Goal: Information Seeking & Learning: Learn about a topic

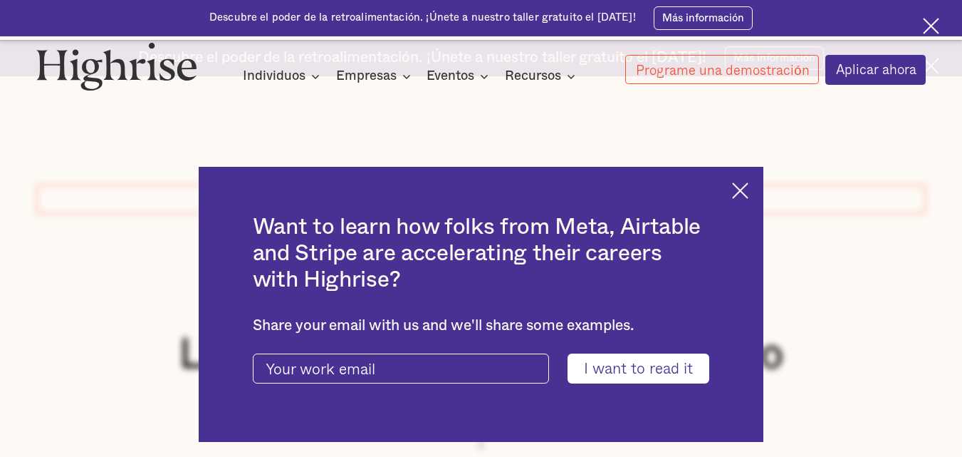
scroll to position [214, 0]
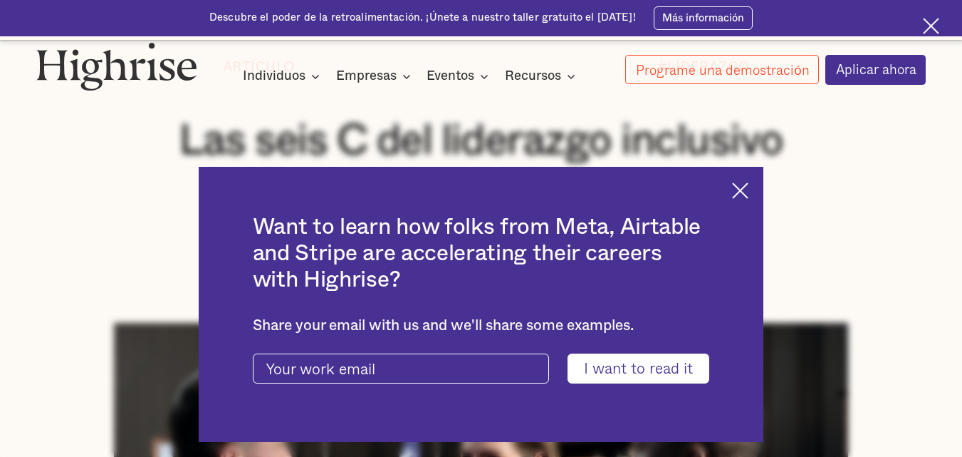
click at [737, 194] on div "Want to learn how folks from Meta, Airtable and Stripe are accelerating their c…" at bounding box center [482, 305] width 566 height 276
click at [741, 194] on img at bounding box center [740, 190] width 16 height 16
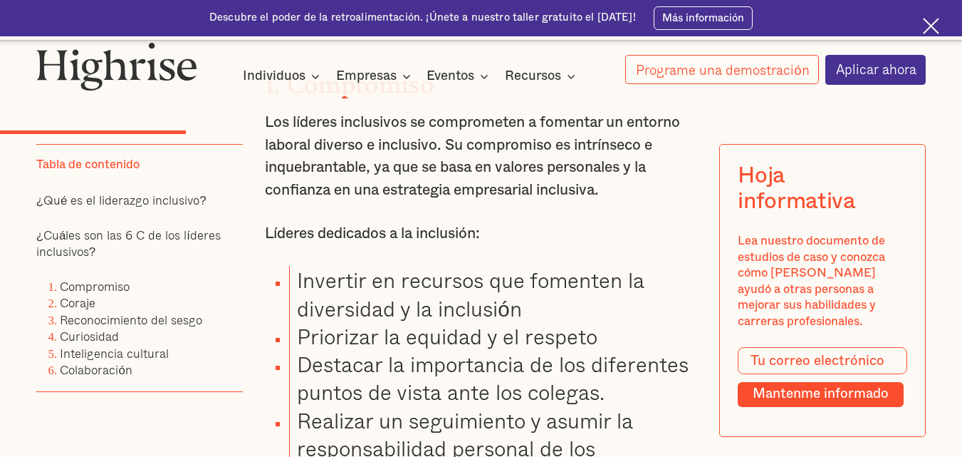
scroll to position [2137, 0]
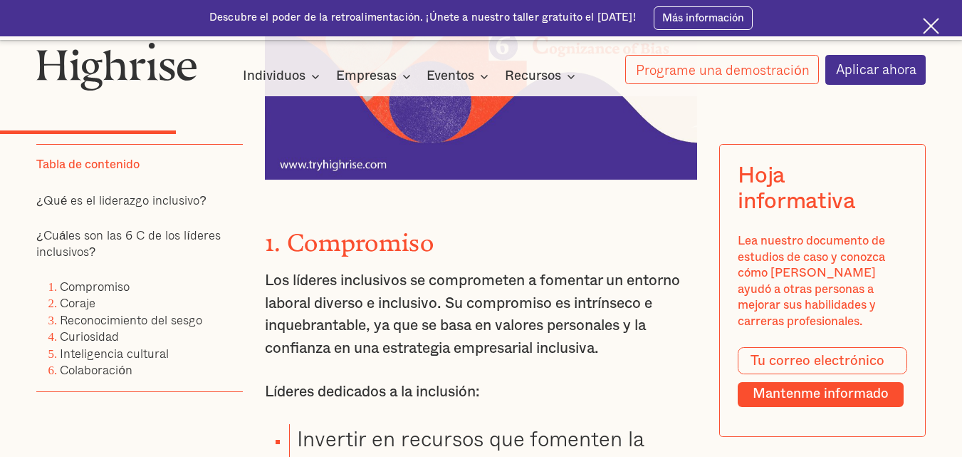
click at [354, 355] on font "Los líderes inclusivos se comprometen a fomentar un entorno laboral diverso e i…" at bounding box center [472, 314] width 415 height 83
drag, startPoint x: 618, startPoint y: 408, endPoint x: 260, endPoint y: 275, distance: 381.6
copy div "1. Compromiso Los líderes inclusivos se comprometen a fomentar un entorno labor…"
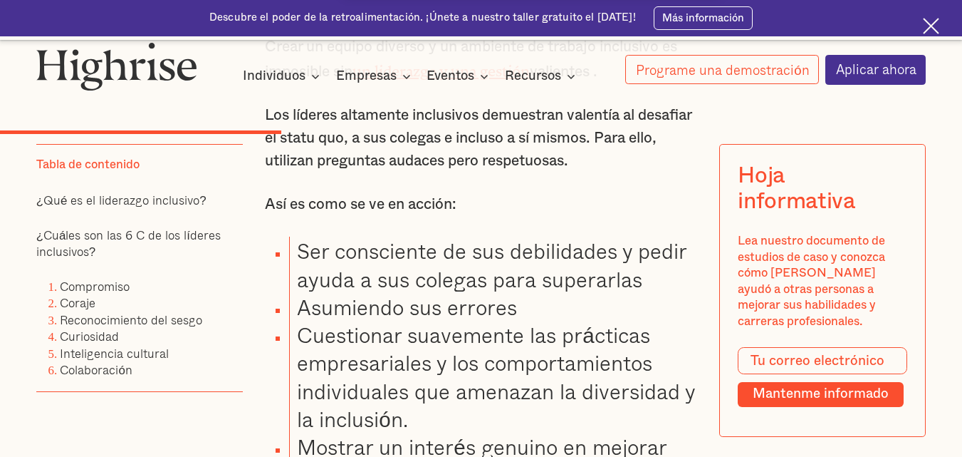
scroll to position [2992, 0]
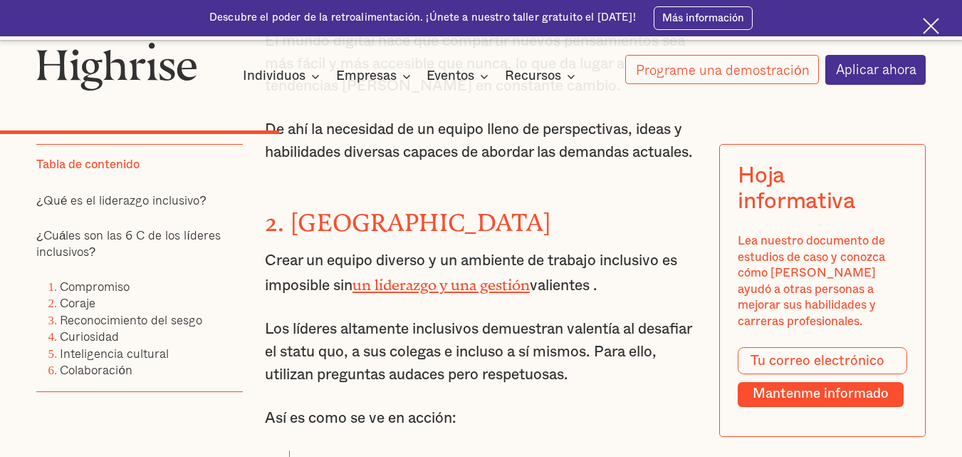
click at [340, 293] on font "Crear un equipo diverso y un ambiente de trabajo inclusivo es imposible sin" at bounding box center [471, 273] width 412 height 41
click at [317, 381] on font "Los líderes altamente inclusivos demuestran valentía al desafiar el statu quo, …" at bounding box center [478, 351] width 427 height 60
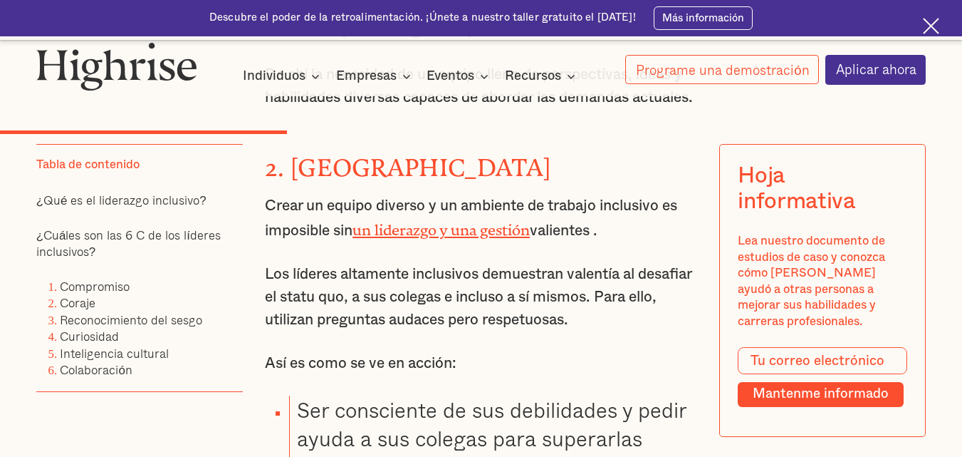
scroll to position [3077, 0]
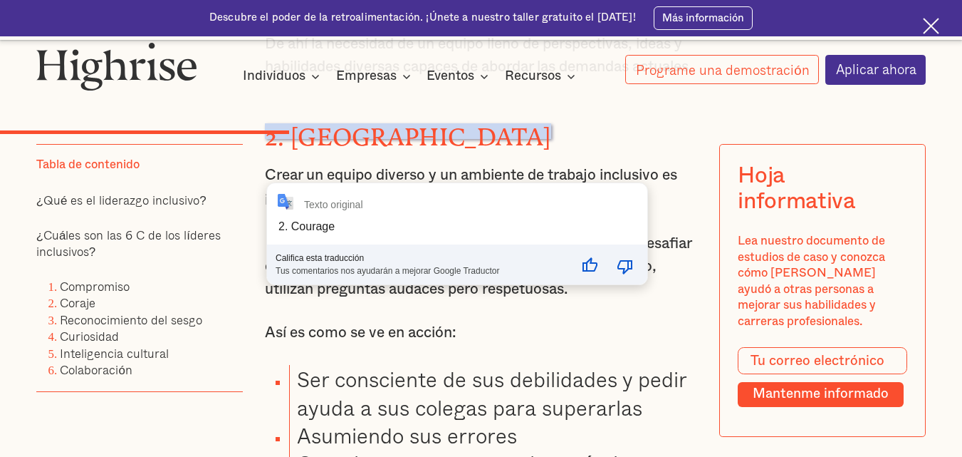
drag, startPoint x: 626, startPoint y: 370, endPoint x: 274, endPoint y: 215, distance: 384.6
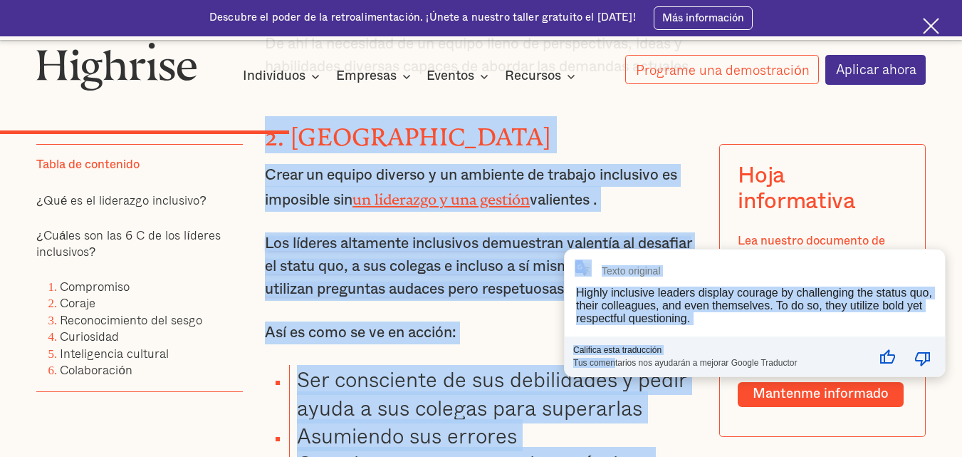
drag, startPoint x: 266, startPoint y: 207, endPoint x: 614, endPoint y: 366, distance: 383.1
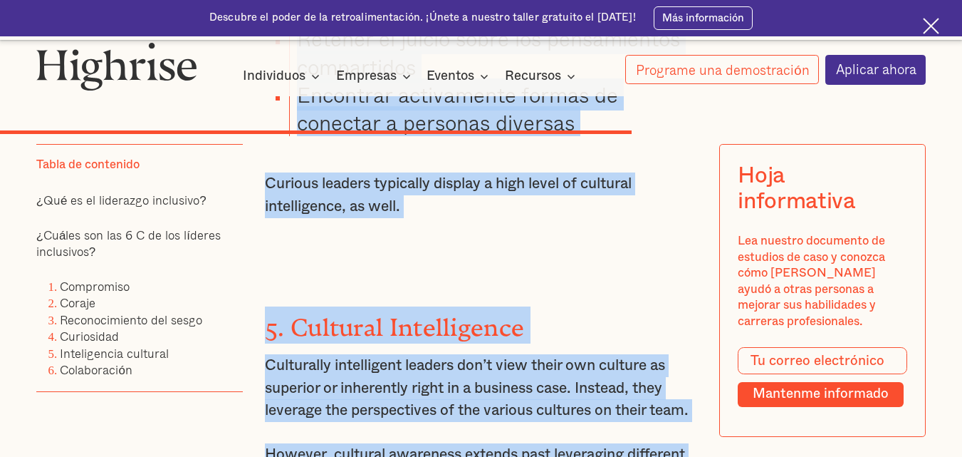
type input "MANTÉNME INFORMADO"
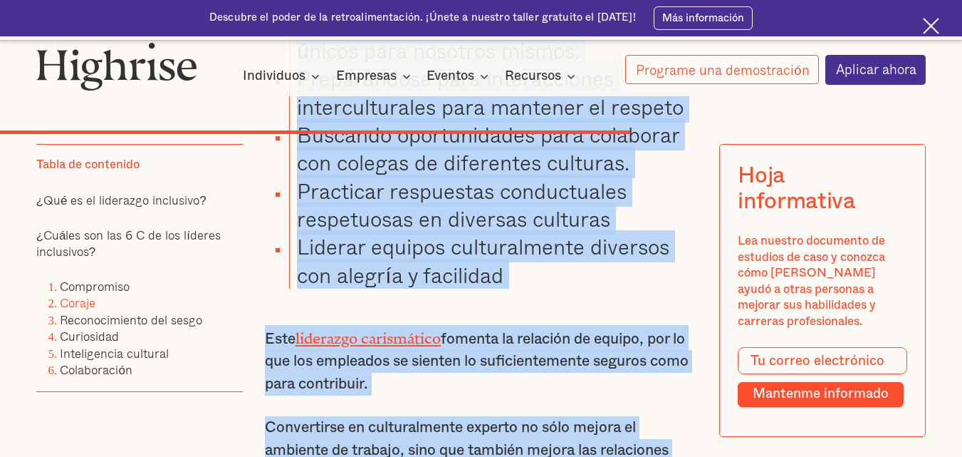
click at [90, 302] on font "Coraje" at bounding box center [78, 302] width 36 height 19
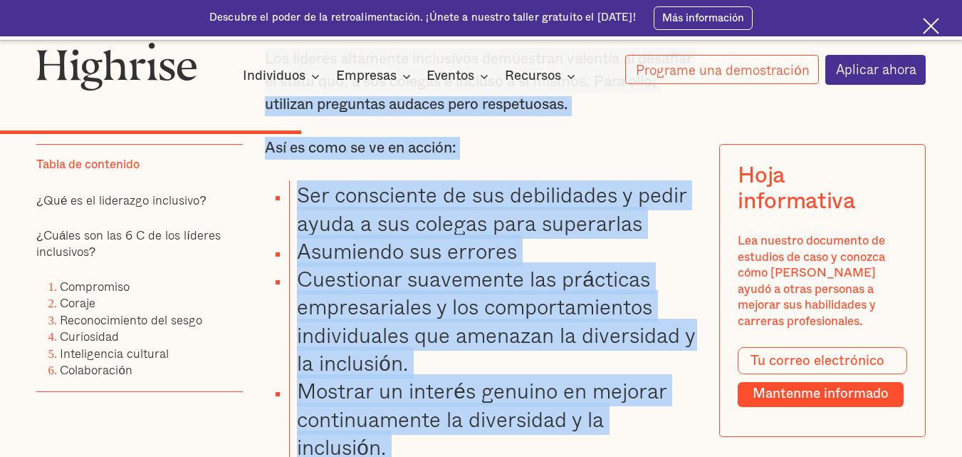
scroll to position [3256, 0]
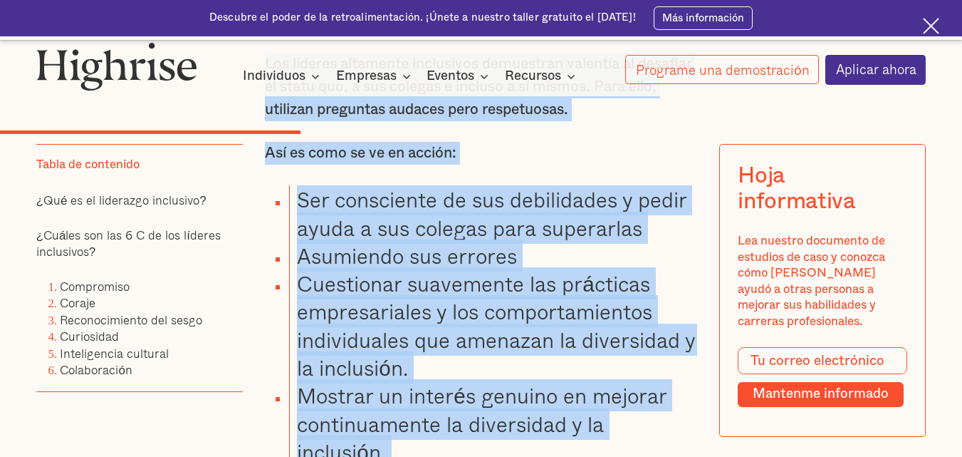
click at [430, 254] on div "¿Cuáles son las 6 C de los líderes inclusivos? A través de una revisión exhaust…" at bounding box center [481, 408] width 432 height 4108
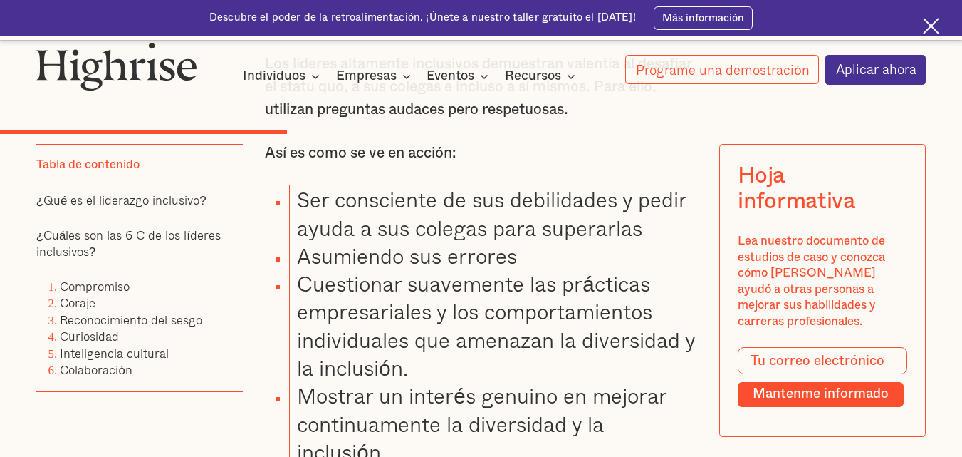
scroll to position [3043, 0]
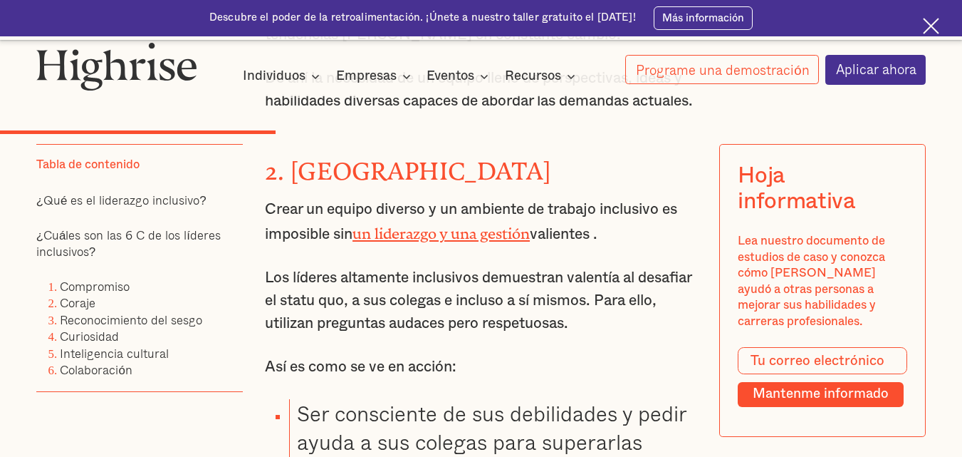
drag, startPoint x: 620, startPoint y: 400, endPoint x: 282, endPoint y: 255, distance: 367.3
copy div "Coraje Crear un equipo diverso y un ambiente de trabajo inclusivo es imposible …"
click at [83, 325] on font "Reconocimiento del sesgo" at bounding box center [131, 319] width 142 height 19
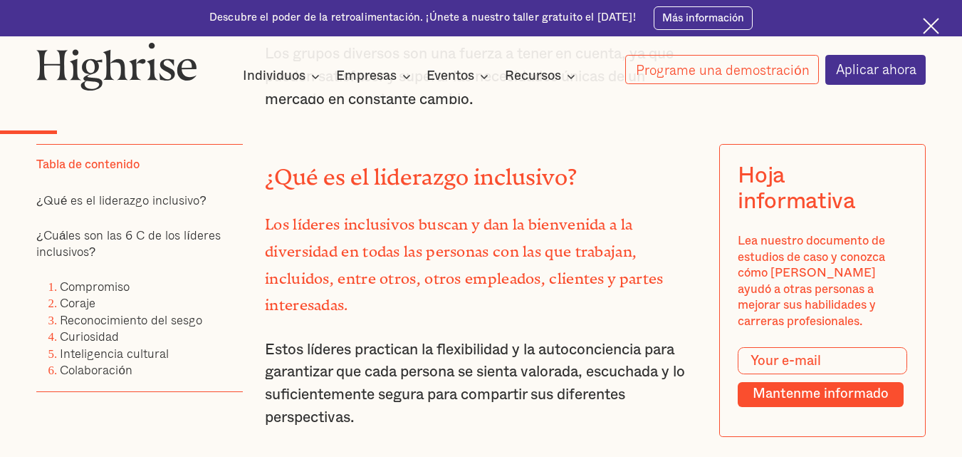
scroll to position [1131, 0]
type input "Suscribir"
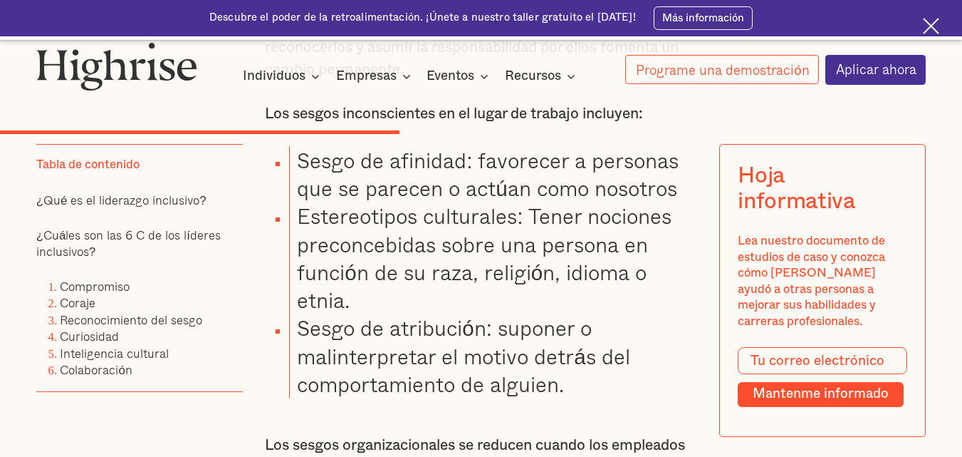
scroll to position [3695, 0]
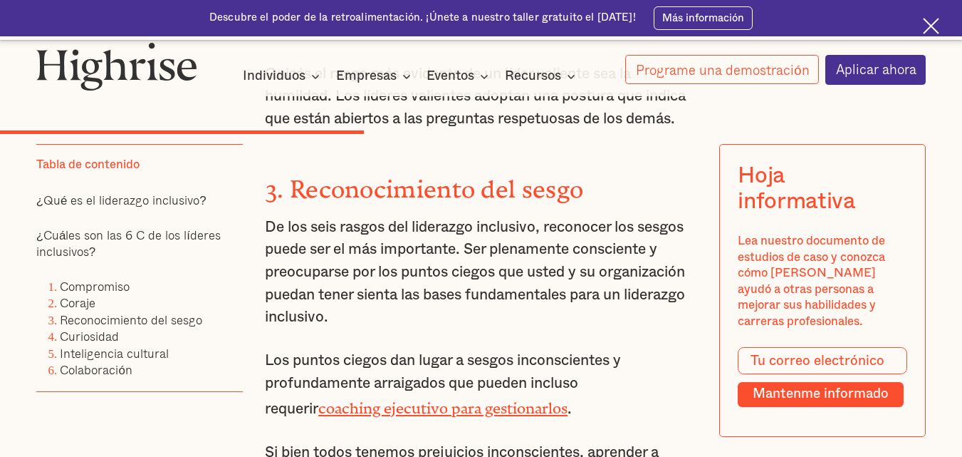
click at [303, 325] on font "De los seis rasgos del liderazgo inclusivo, reconocer los sesgos puede ser el m…" at bounding box center [475, 271] width 420 height 105
drag, startPoint x: 404, startPoint y: 415, endPoint x: 286, endPoint y: 292, distance: 170.8
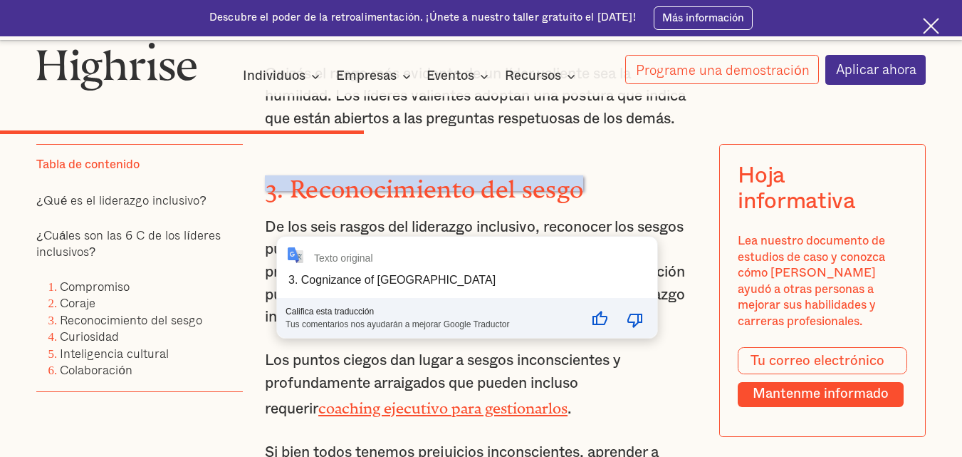
copy div "Reconocimiento del sesgo De los seis rasgos del liderazgo inclusivo, reconocer …"
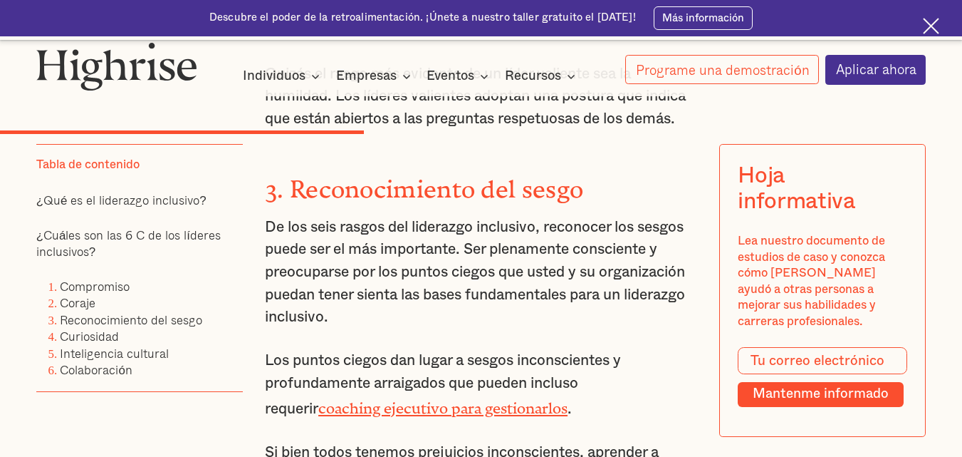
click at [492, 328] on p "De los seis rasgos del liderazgo inclusivo, reconocer los sesgos puede ser el m…" at bounding box center [481, 272] width 432 height 113
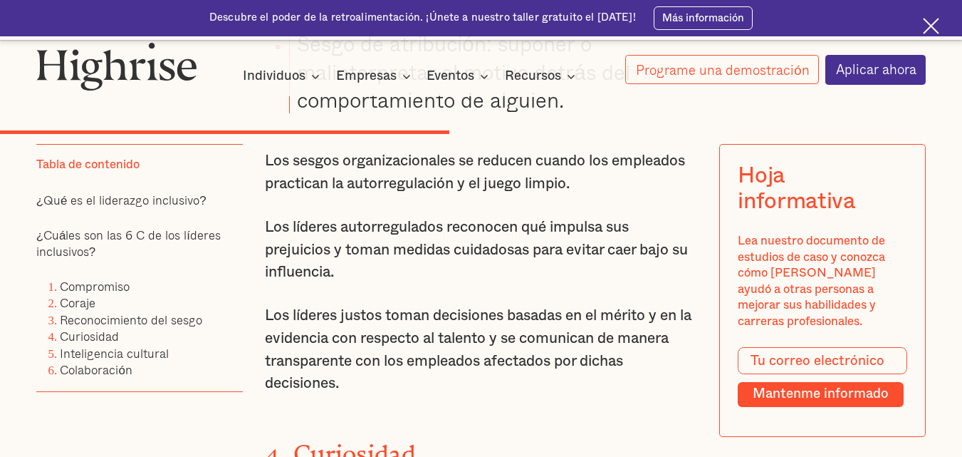
scroll to position [4408, 0]
click at [408, 283] on p "Los líderes autorregulados reconocen qué impulsa sus prejuicios y toman medidas…" at bounding box center [481, 249] width 432 height 68
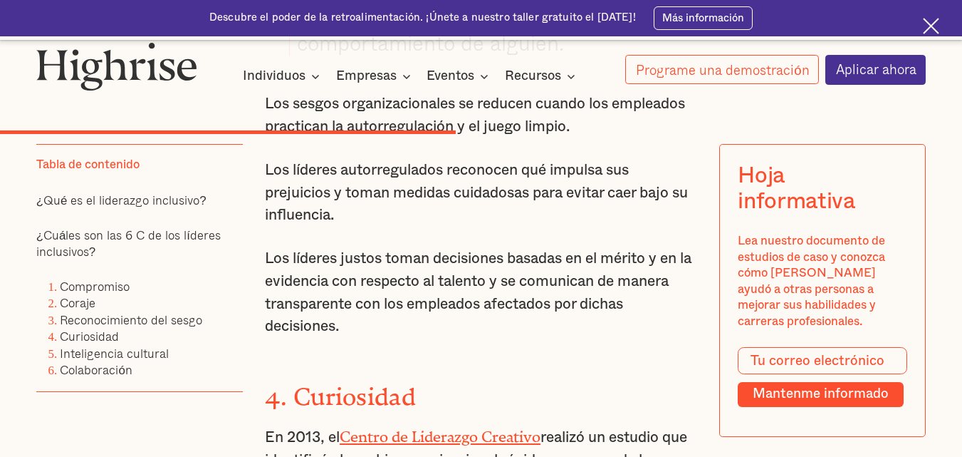
scroll to position [4493, 0]
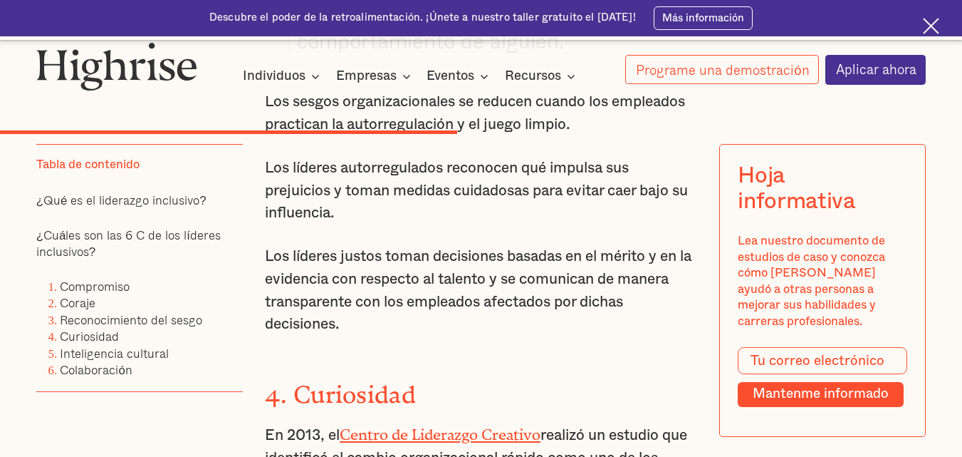
scroll to position [4465, 0]
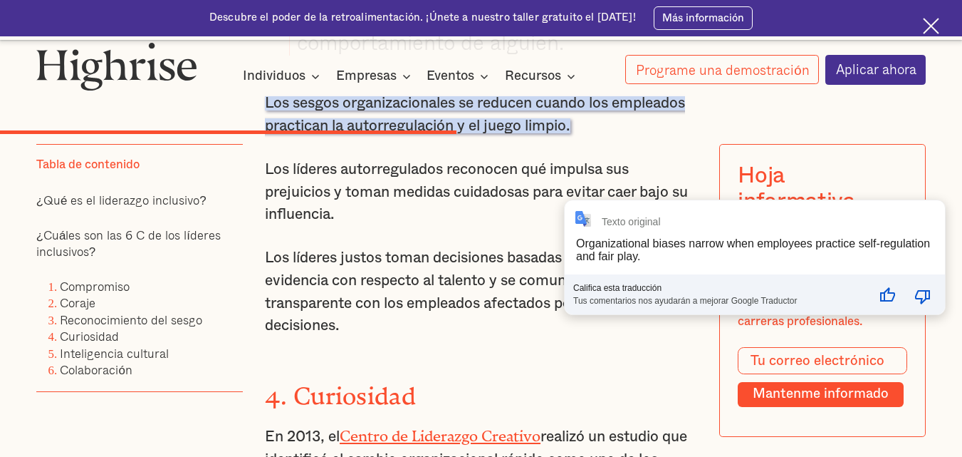
click at [577, 232] on div "Texto original Organizational biases narrow when employees practice self-regula…" at bounding box center [755, 257] width 380 height 114
click at [467, 222] on font "Los líderes autorregulados reconocen qué impulsa sus prejuicios y toman medidas…" at bounding box center [476, 192] width 423 height 60
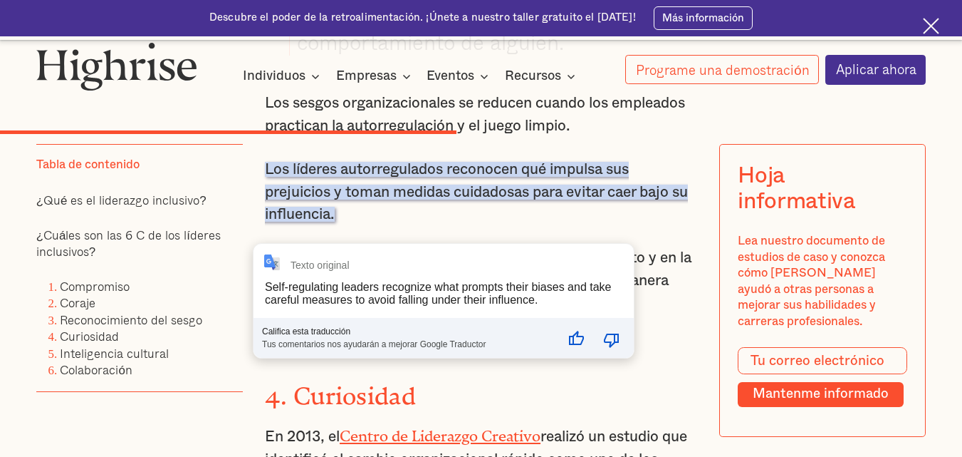
drag, startPoint x: 359, startPoint y: 328, endPoint x: 262, endPoint y: 276, distance: 109.9
click at [262, 276] on body "Descubre el poder de la retroalimentación. ¡Únete a nuestro taller gratuito el …" at bounding box center [481, 314] width 962 height 9479
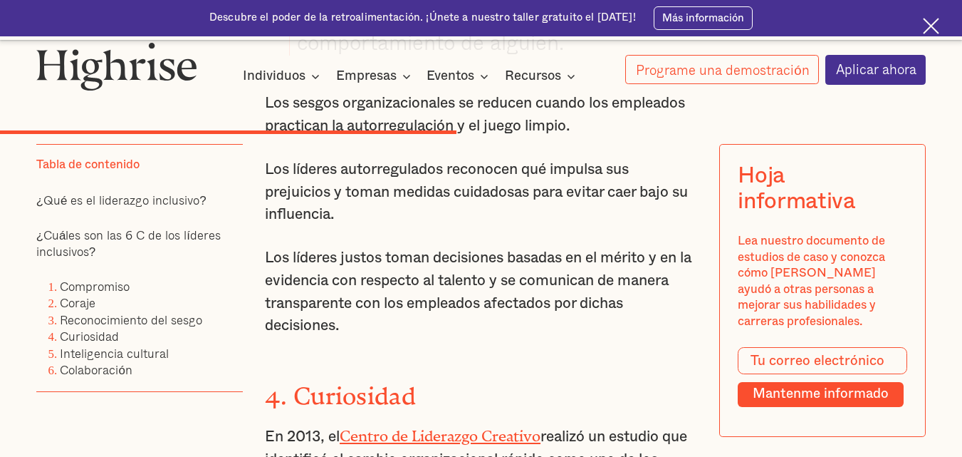
copy body "Lor ipsumdo sitametconsect adipiscin eli seddoei tem incididunt u labor etdolor…"
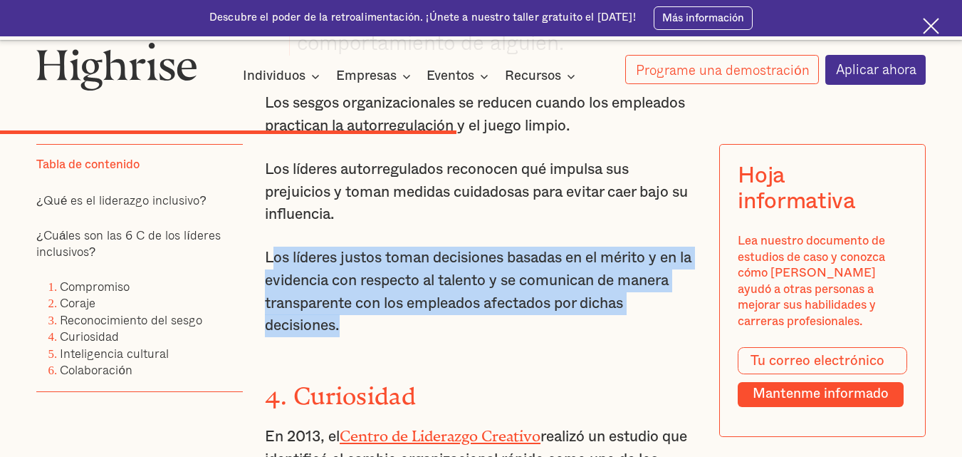
drag, startPoint x: 267, startPoint y: 361, endPoint x: 347, endPoint y: 425, distance: 102.3
click at [347, 337] on p "Los líderes justos toman decisiones basadas en el mérito y en la evidencia con …" at bounding box center [481, 291] width 432 height 90
copy font "os líderes justos toman decisiones basadas en el mérito y en la evidencia con r…"
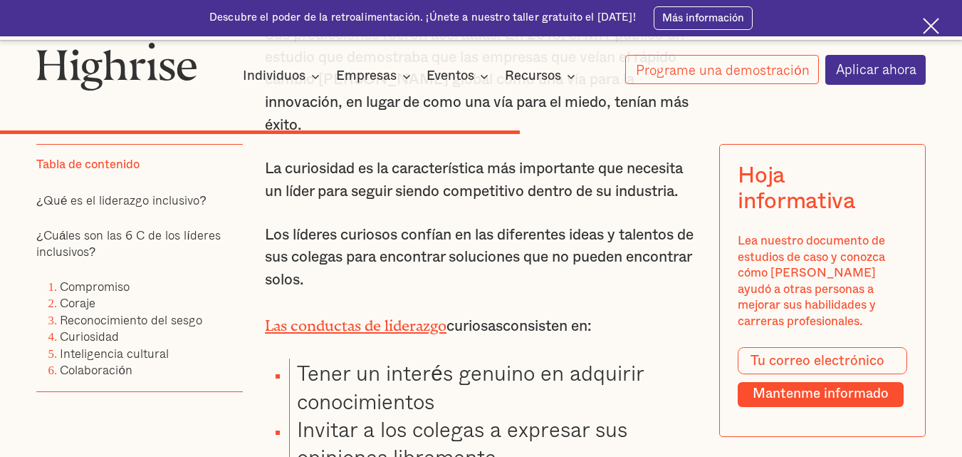
scroll to position [5006, 0]
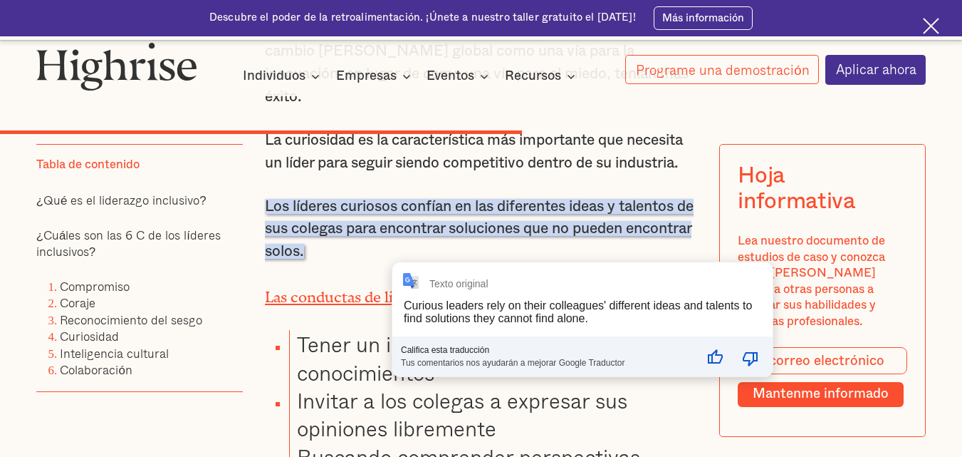
click at [356, 174] on p "La curiosidad es la característica más importante que necesita un líder para se…" at bounding box center [481, 151] width 432 height 45
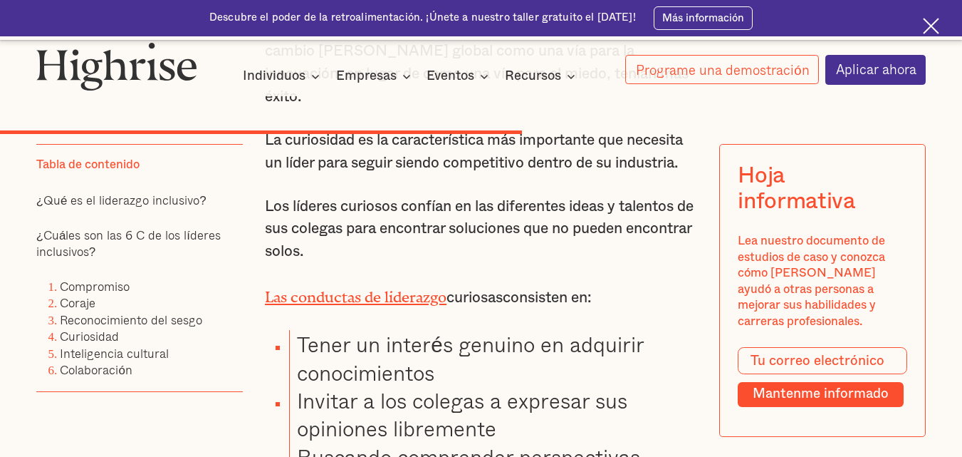
drag, startPoint x: 263, startPoint y: 222, endPoint x: 397, endPoint y: 350, distance: 185.4
copy div "La curiosidad es la característica más importante que necesita un líder para se…"
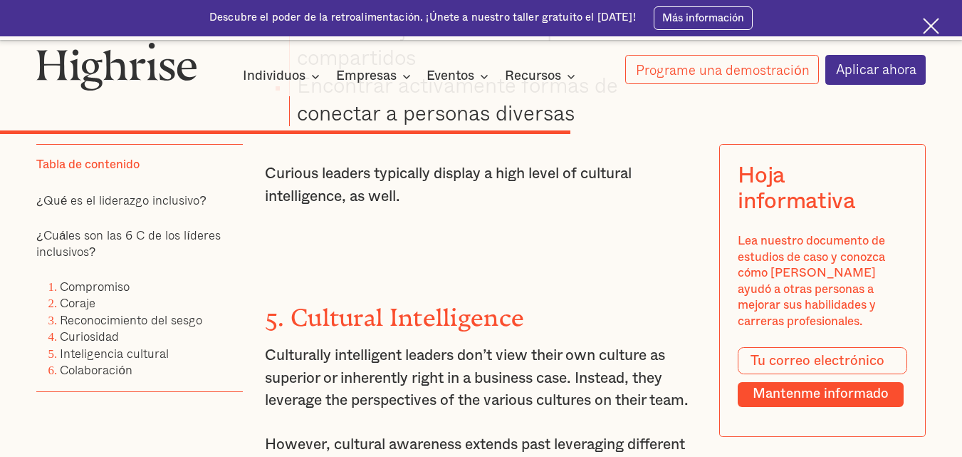
type input "MANTÉNME INFORMADO"
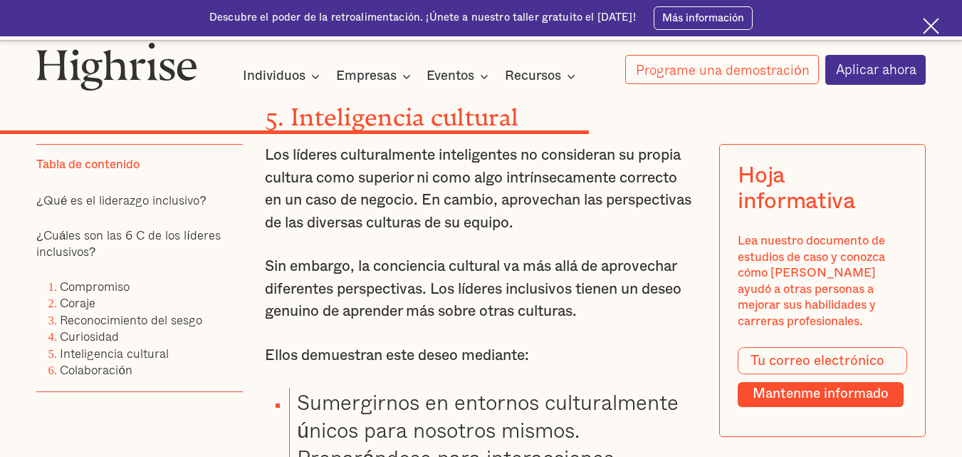
scroll to position [5718, 0]
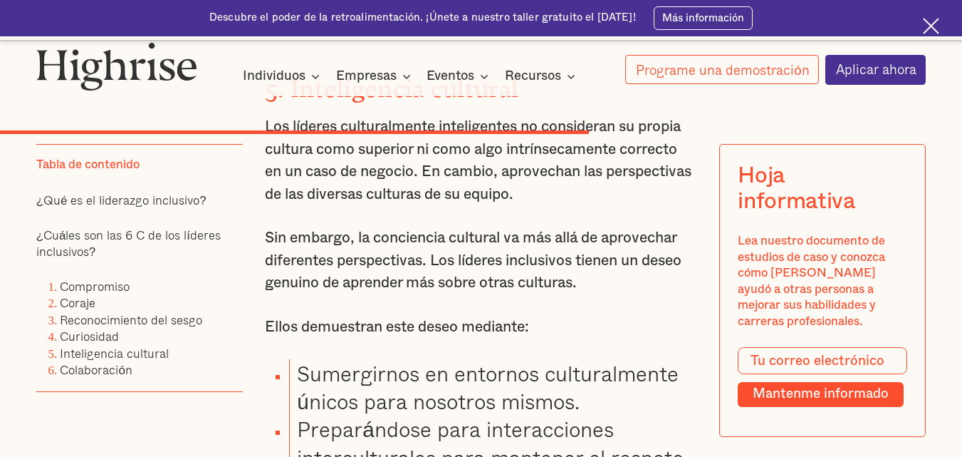
click at [935, 82] on div "Cómo funciona [GEOGRAPHIC_DATA] Programas 1 Líder de gran [MEDICAL_DATA]" at bounding box center [481, 63] width 962 height 43
drag, startPoint x: 595, startPoint y: 393, endPoint x: 260, endPoint y: 231, distance: 372.1
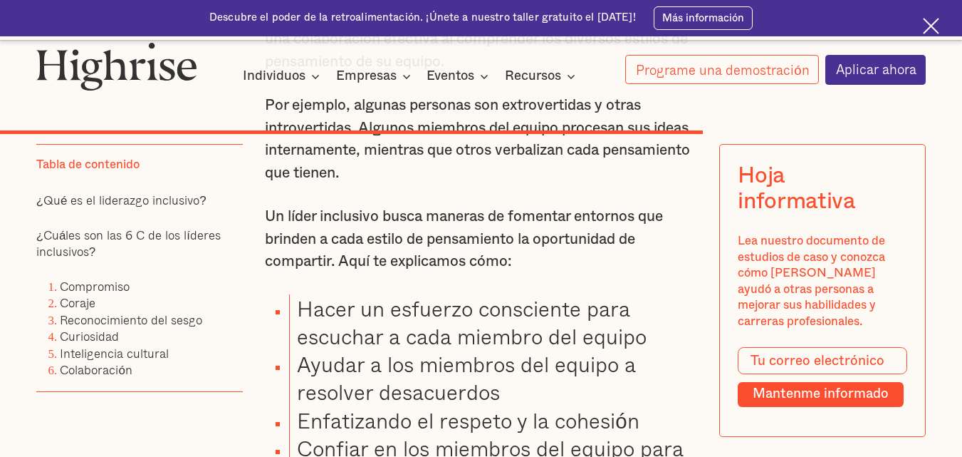
scroll to position [6573, 0]
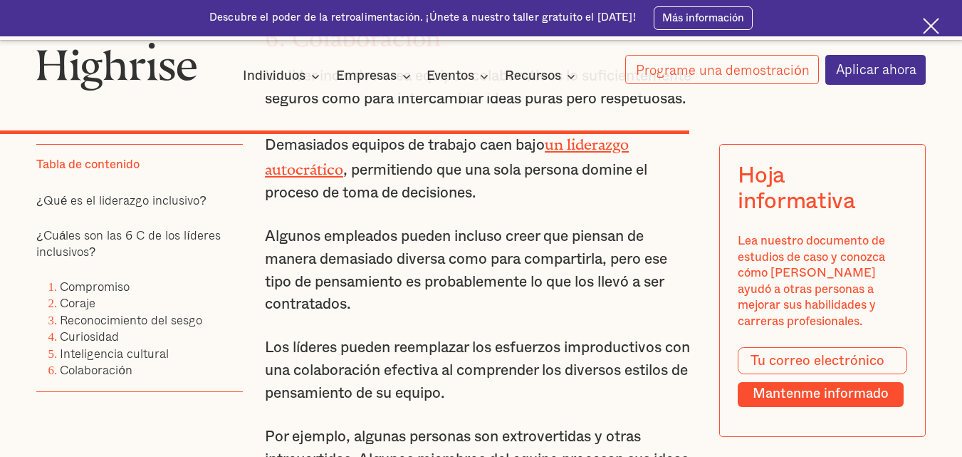
click at [291, 311] on font "Algunos empleados pueden incluso creer que piensan de manera demasiado diversa …" at bounding box center [466, 270] width 402 height 83
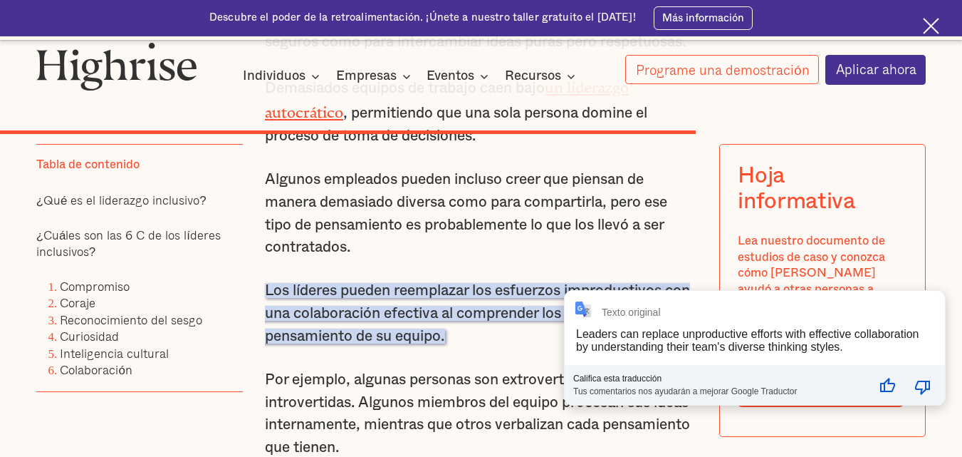
scroll to position [6601, 0]
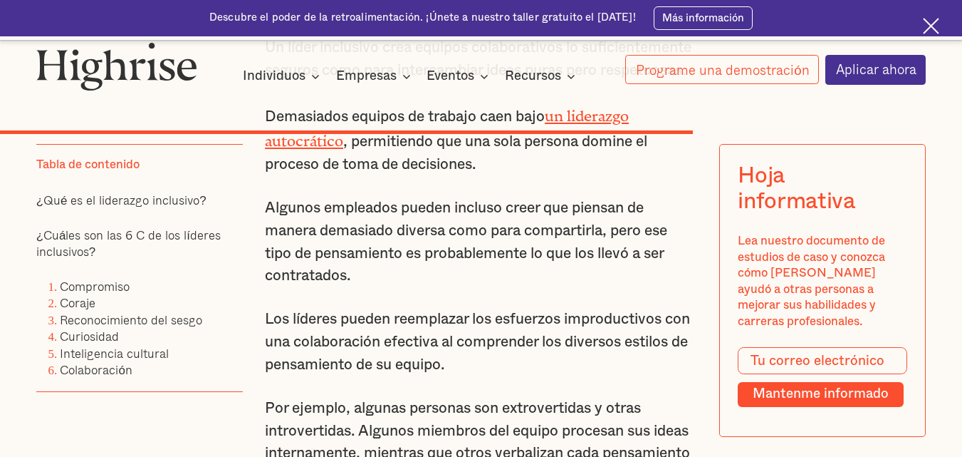
drag, startPoint x: 365, startPoint y: 396, endPoint x: 264, endPoint y: 155, distance: 261.8
click at [265, 155] on div "5. Inteligencia cultural Los líderes culturalmente inteligentes no consideran s…" at bounding box center [481, 133] width 432 height 1973
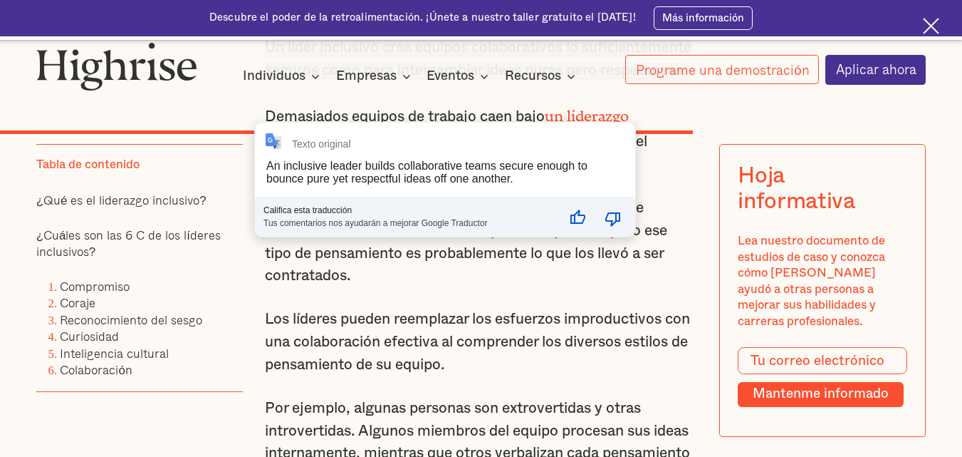
copy div "Un líder inclusivo crea equipos colaborativos lo suficientemente seguros como p…"
